Goal: Task Accomplishment & Management: Complete application form

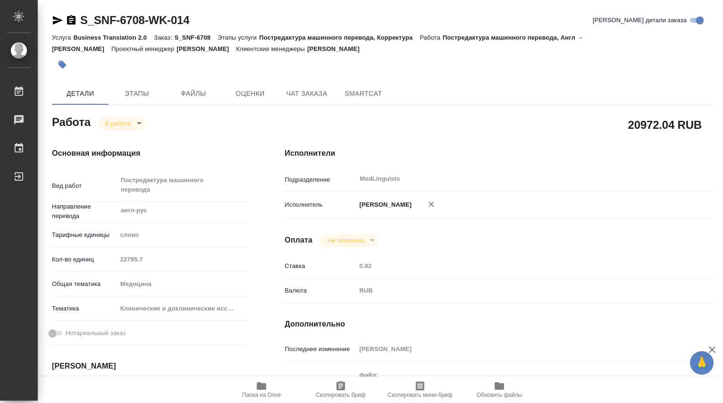
click at [258, 388] on icon "button" at bounding box center [261, 386] width 9 height 8
click at [141, 124] on body "🙏 .cls-1 fill:#fff; AWATERA Dmitrieva Olga Работы 0 Чаты График Выйти S_SNF-670…" at bounding box center [361, 201] width 723 height 403
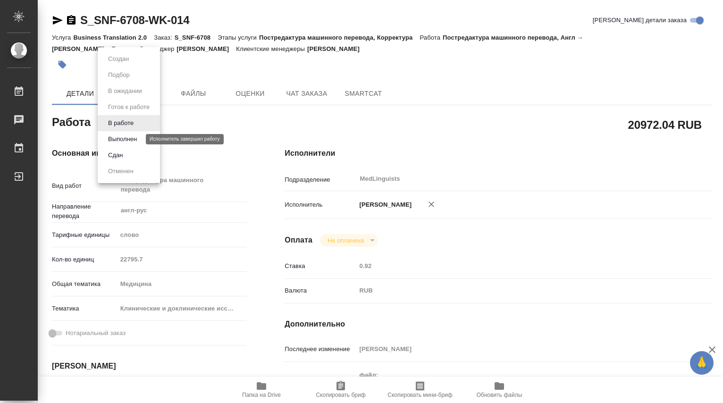
click at [129, 135] on button "Выполнен" at bounding box center [122, 139] width 34 height 10
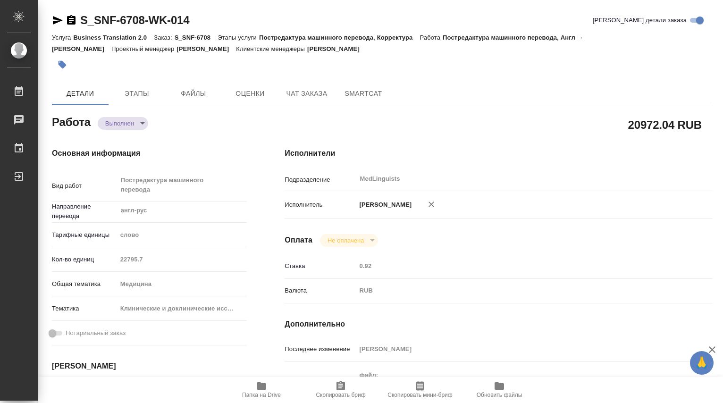
type textarea "x"
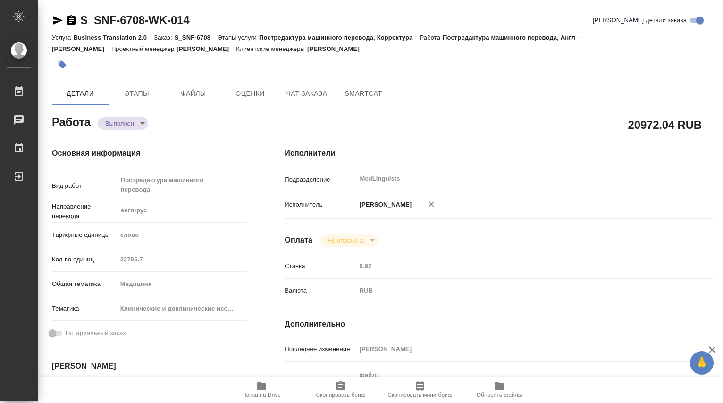
type textarea "x"
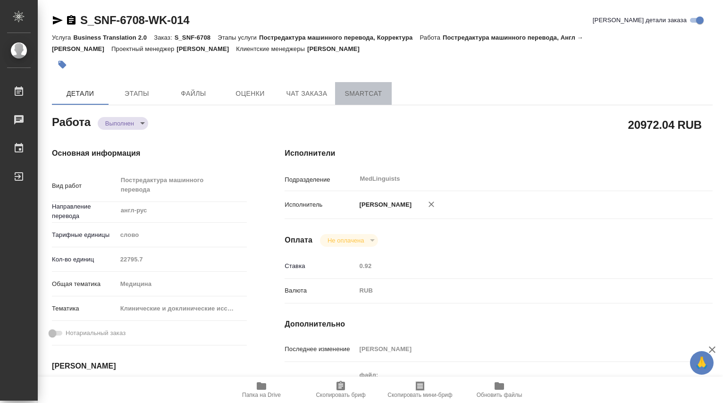
type textarea "x"
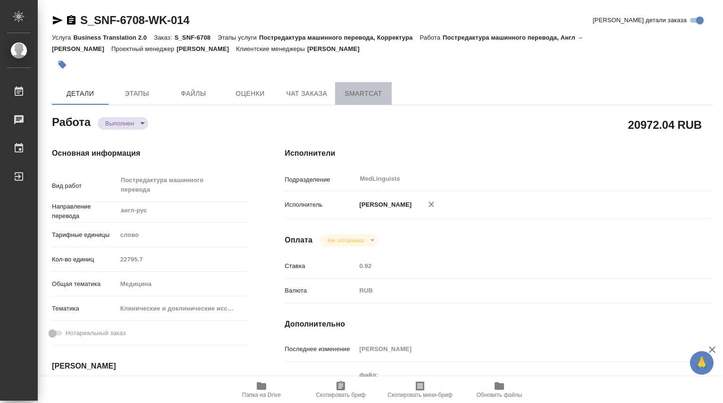
click at [365, 88] on span "SmartCat" at bounding box center [363, 94] width 45 height 12
type textarea "x"
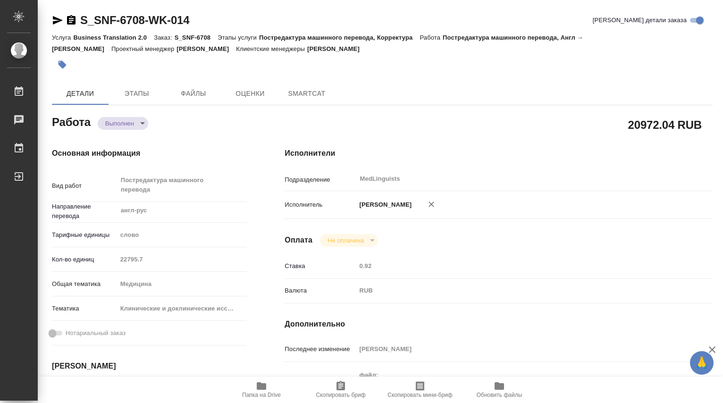
type textarea "x"
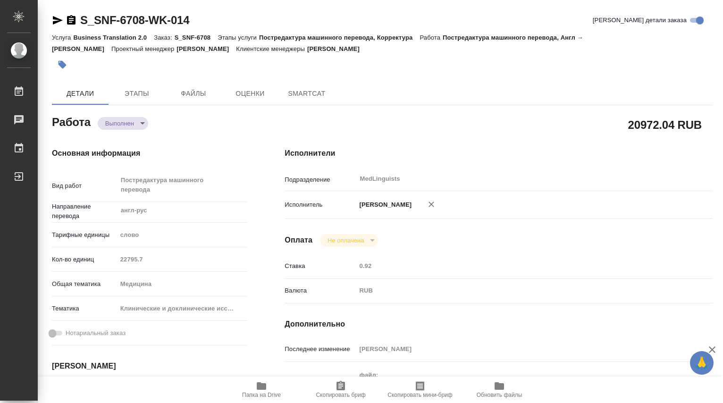
type textarea "x"
drag, startPoint x: 196, startPoint y: 21, endPoint x: 83, endPoint y: 19, distance: 113.2
click at [83, 19] on div "S_SNF-6708-WK-014 [PERSON_NAME] детали заказа" at bounding box center [382, 20] width 660 height 15
copy link "S_SNF-6708-WK-014"
type textarea "x"
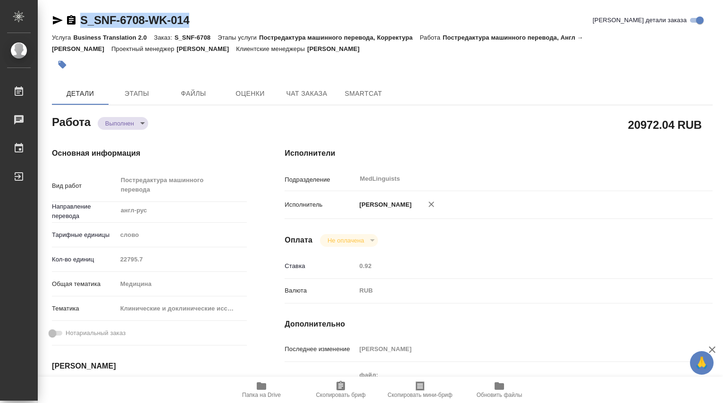
type textarea "x"
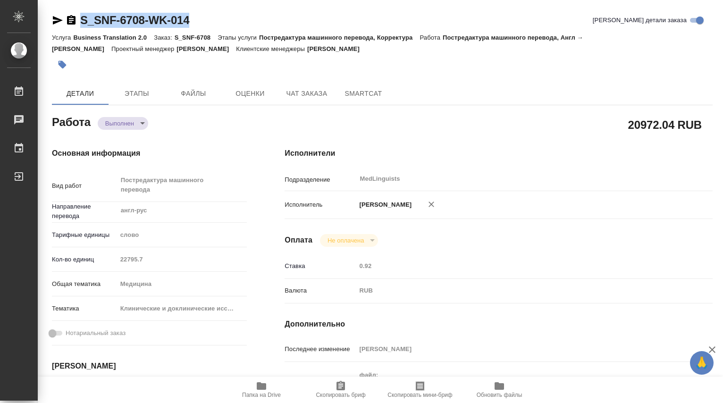
type textarea "x"
